Goal: Task Accomplishment & Management: Manage account settings

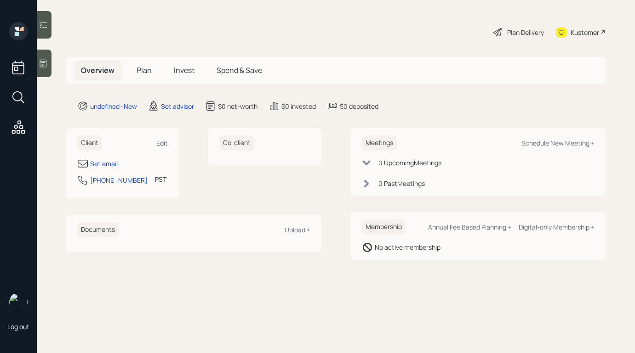
click at [157, 141] on div "Edit" at bounding box center [161, 143] width 11 height 9
select select "America/Los_Angeles"
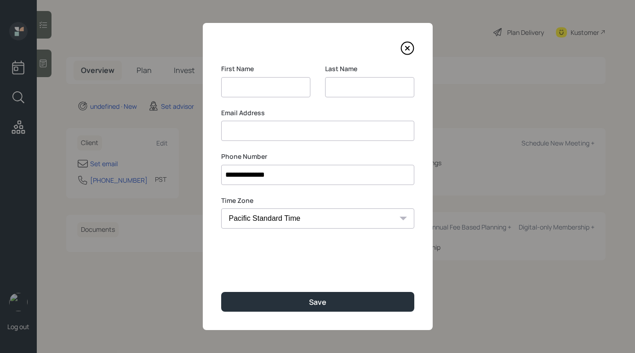
click at [245, 89] on input at bounding box center [265, 87] width 89 height 20
type input "Stacy"
click at [338, 82] on input at bounding box center [369, 87] width 89 height 20
type input "Wakefield"
click at [332, 130] on input at bounding box center [317, 131] width 193 height 20
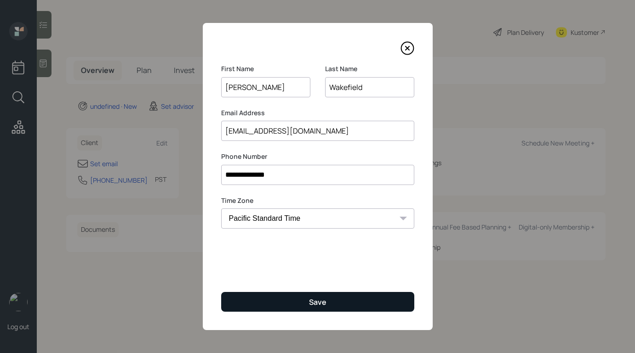
type input "stacywakefield@gmail.com"
click at [327, 302] on button "Save" at bounding box center [317, 302] width 193 height 20
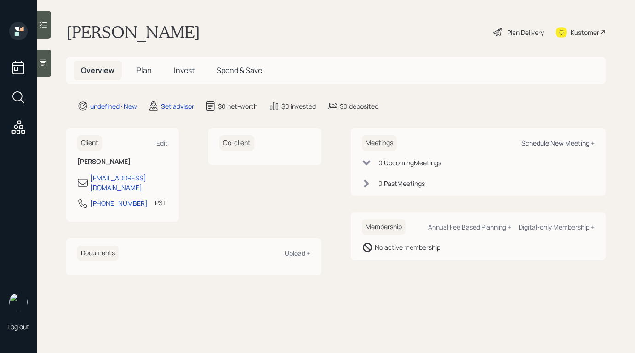
click at [536, 140] on div "Schedule New Meeting +" at bounding box center [557, 143] width 73 height 9
select select "round-robin"
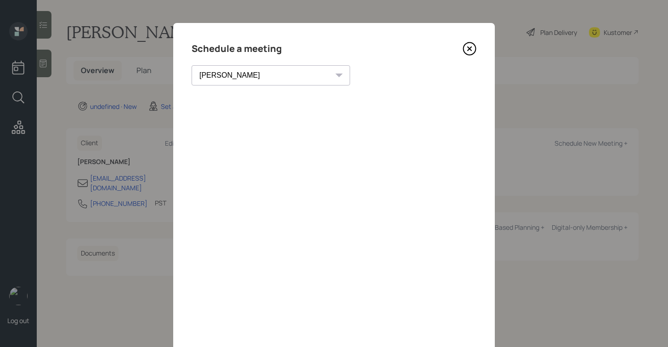
click at [471, 47] on icon at bounding box center [470, 49] width 4 height 4
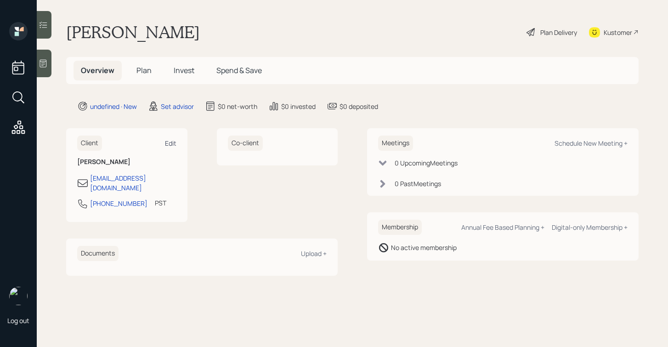
click at [166, 141] on div "Edit" at bounding box center [170, 143] width 11 height 9
select select "America/Los_Angeles"
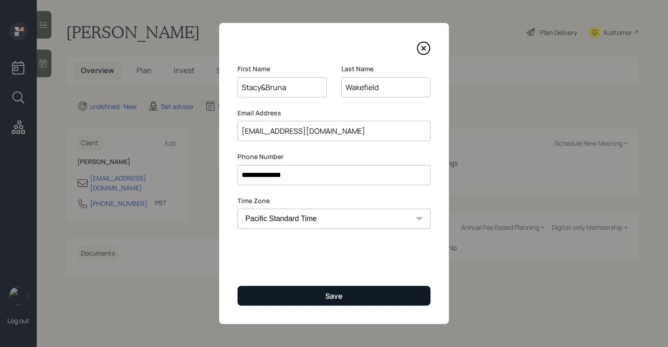
type input "Stacy&Bruna"
click at [303, 288] on button "Save" at bounding box center [334, 296] width 193 height 20
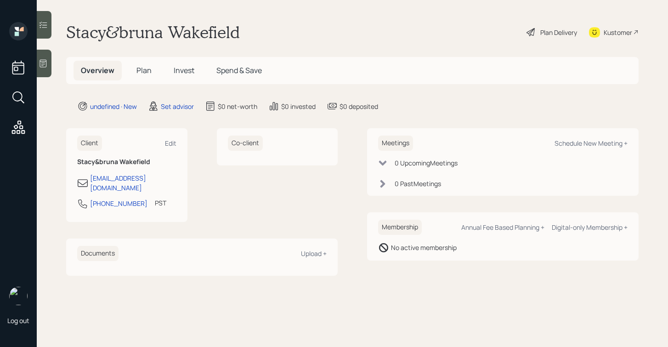
click at [42, 59] on icon at bounding box center [43, 63] width 9 height 9
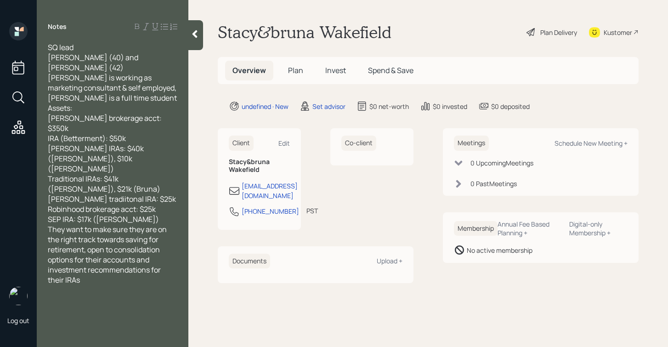
click at [137, 214] on div "SEP IRA: $17k (Stacey)" at bounding box center [113, 219] width 130 height 10
click at [196, 33] on icon at bounding box center [195, 34] width 5 height 8
